Goal: Task Accomplishment & Management: Manage account settings

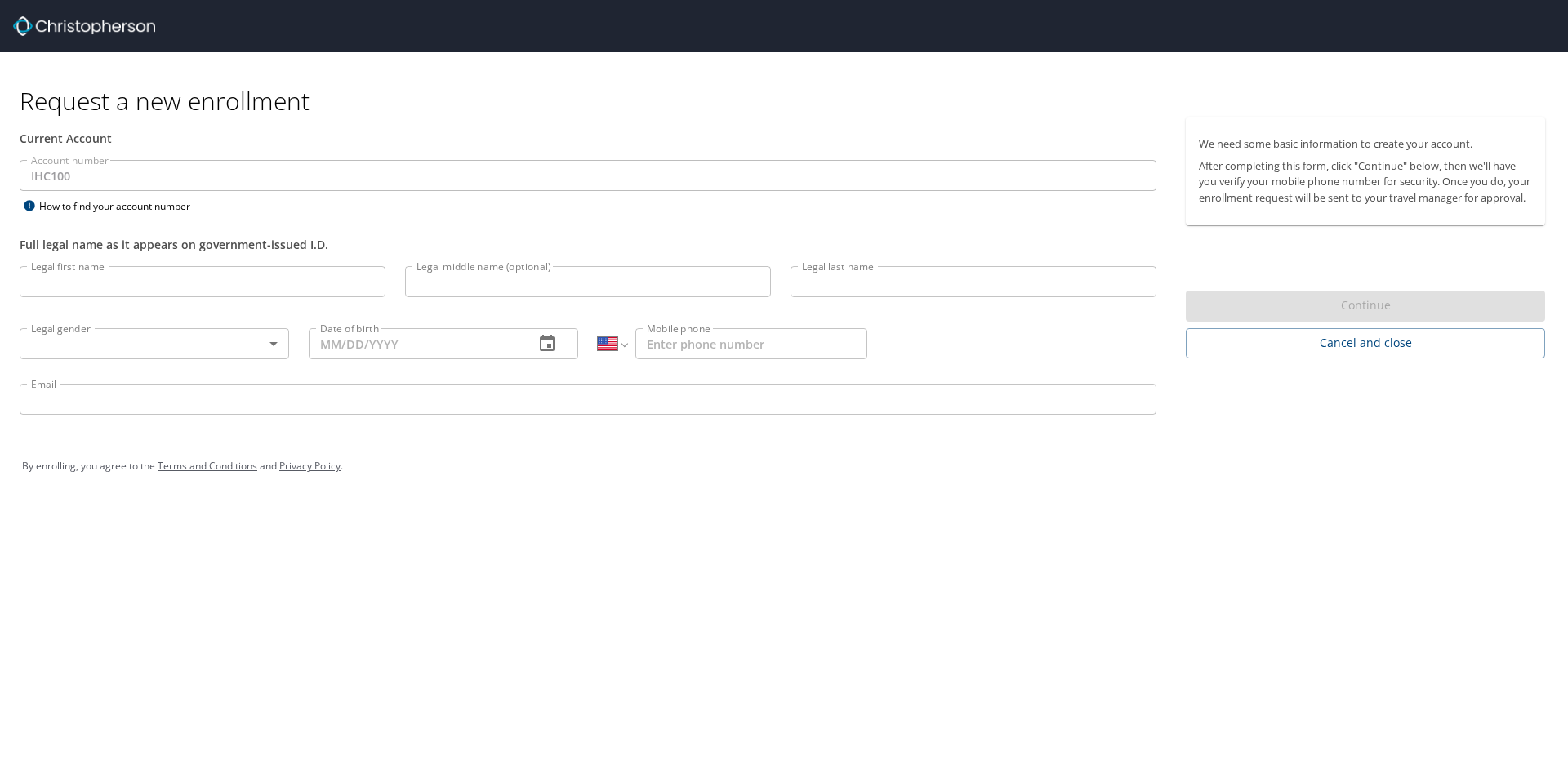
select select "US"
click at [934, 266] on input "Legal last name" at bounding box center [973, 281] width 366 height 31
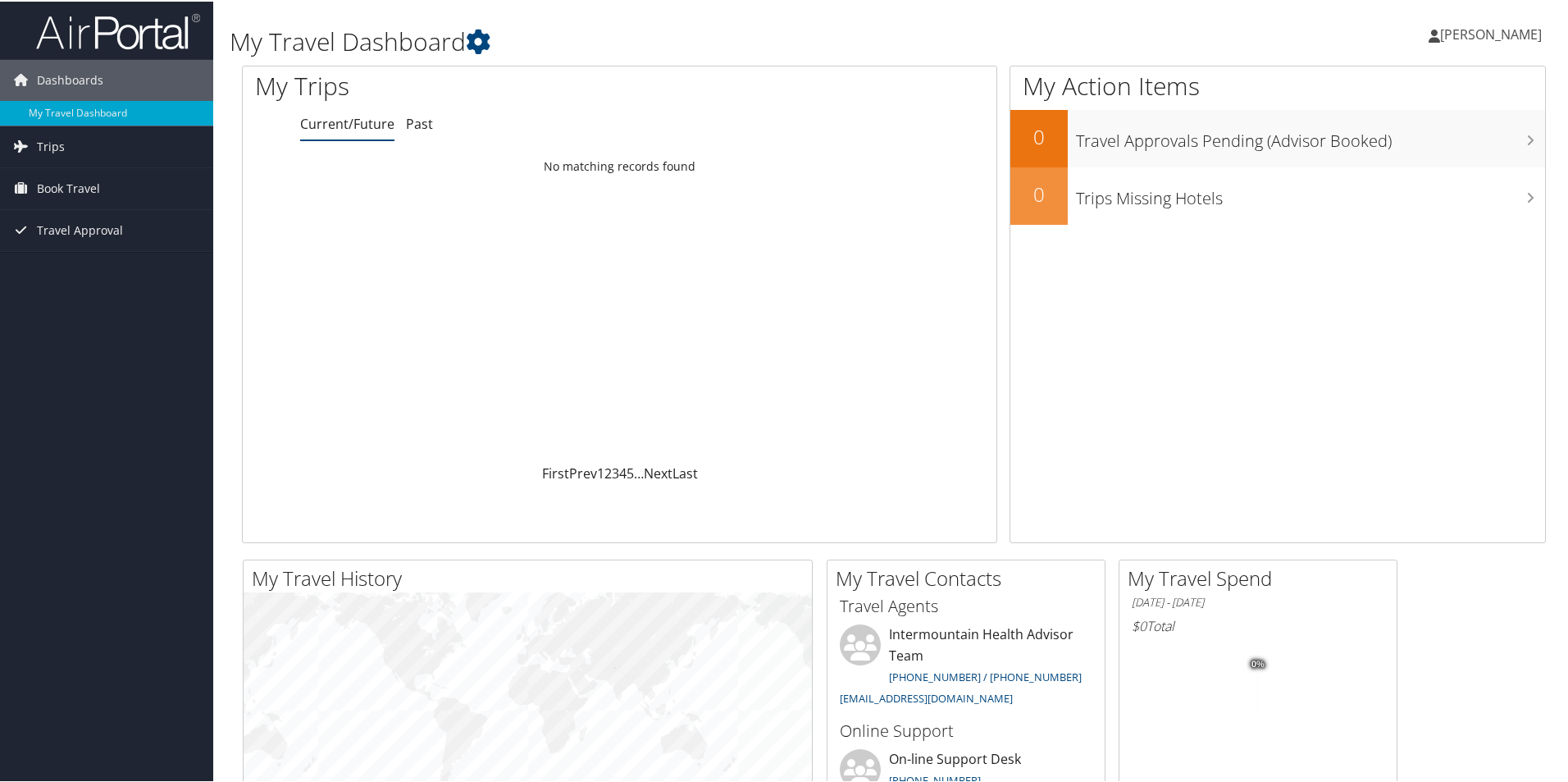
click at [1487, 34] on span "[PERSON_NAME]" at bounding box center [1490, 33] width 101 height 18
click at [1426, 143] on link "View Travel Profile" at bounding box center [1447, 146] width 182 height 28
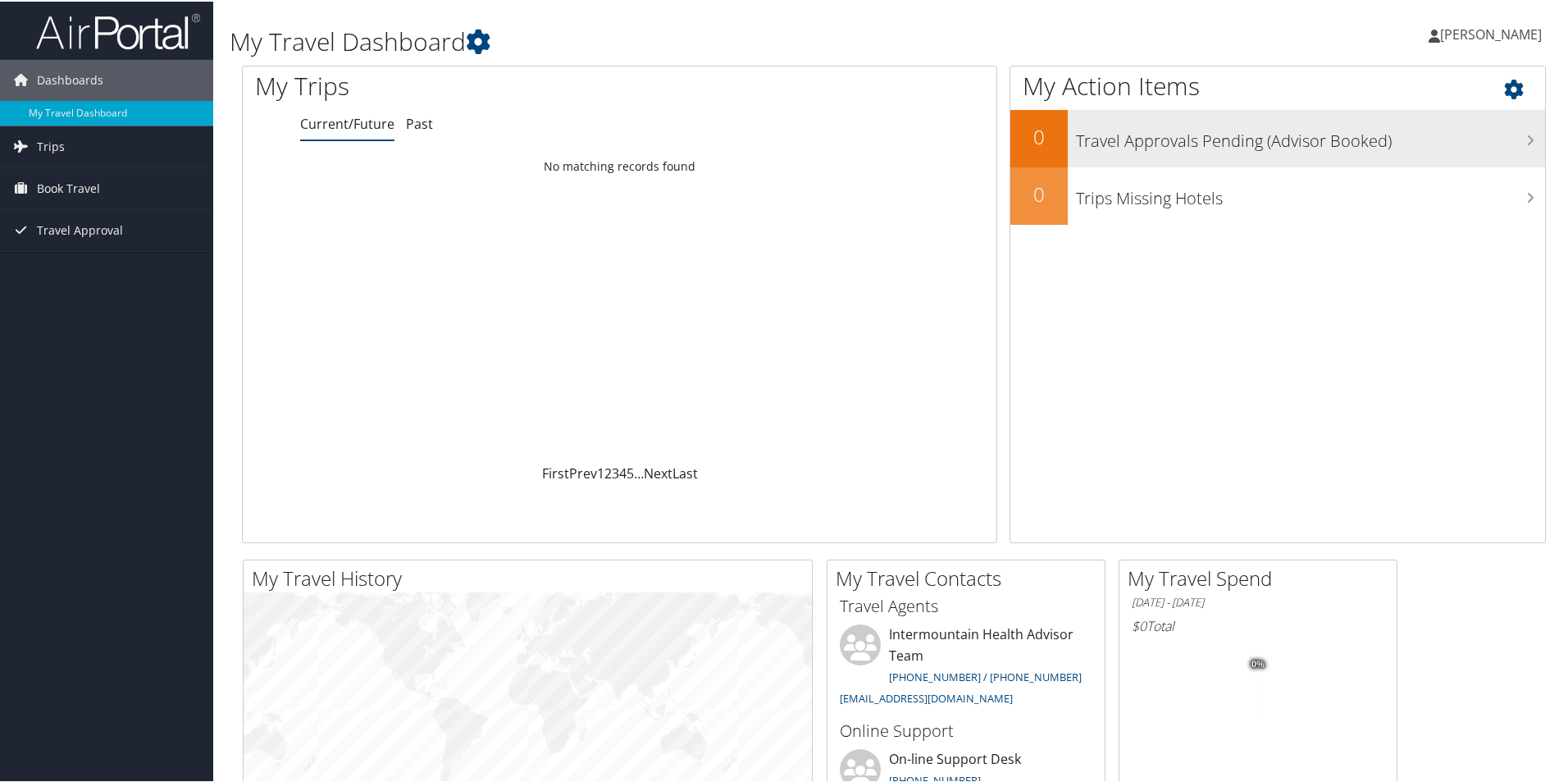
click at [1212, 150] on h3 "Travel Approvals Pending (Advisor Booked)" at bounding box center [1311, 135] width 469 height 31
